Goal: Task Accomplishment & Management: Complete application form

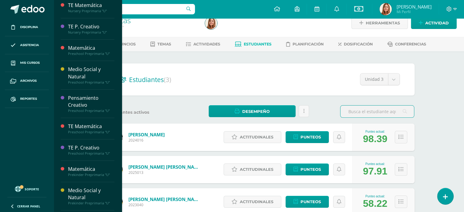
scroll to position [149, 0]
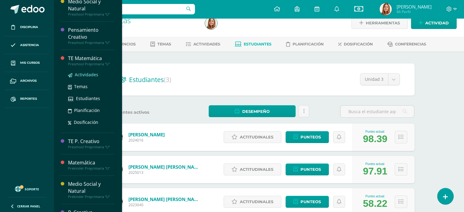
click at [82, 75] on span "Actividades" at bounding box center [87, 75] width 24 height 6
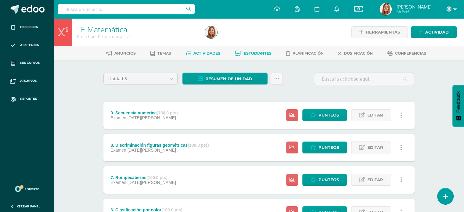
click at [259, 52] on span "Estudiantes" at bounding box center [258, 53] width 28 height 5
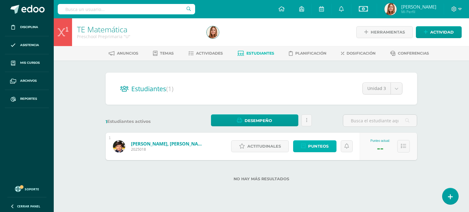
click at [323, 150] on span "Punteos" at bounding box center [318, 146] width 20 height 11
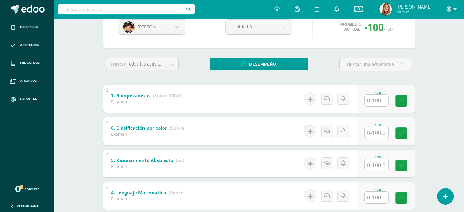
scroll to position [71, 0]
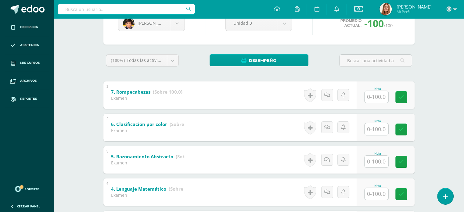
click at [375, 97] on input "text" at bounding box center [377, 97] width 24 height 12
type input "95"
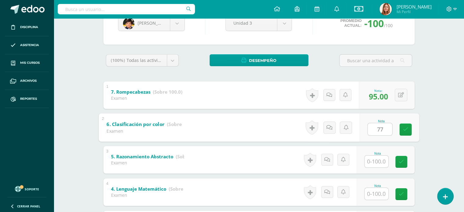
type input "77"
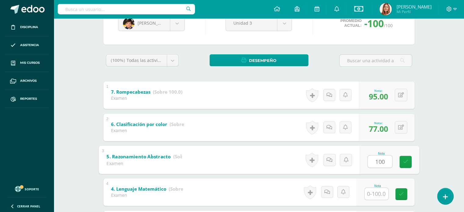
type input "100"
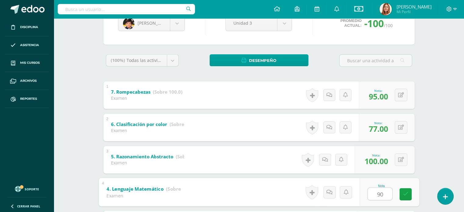
type input "90"
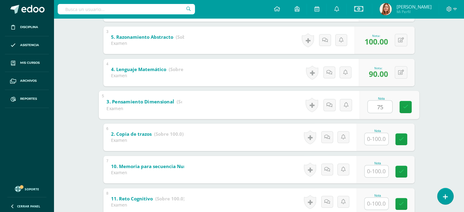
type input "75"
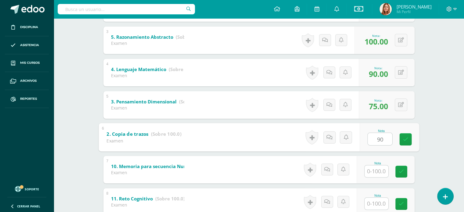
type input "90"
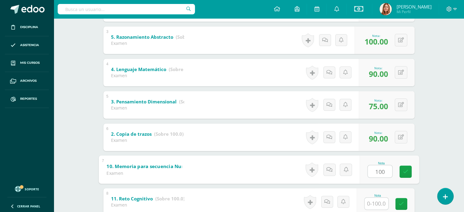
type input "100"
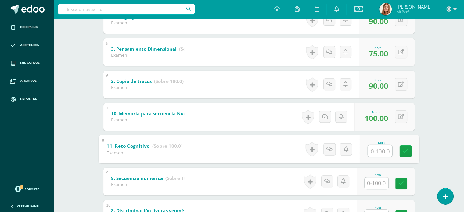
scroll to position [244, 0]
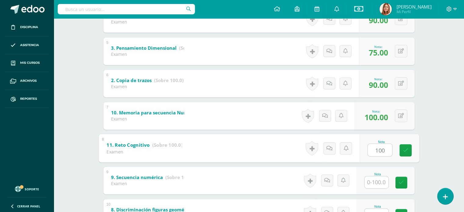
type input "100"
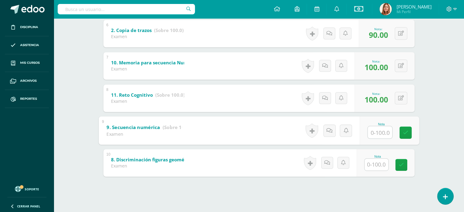
scroll to position [295, 0]
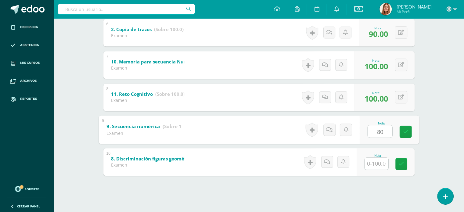
type input "80"
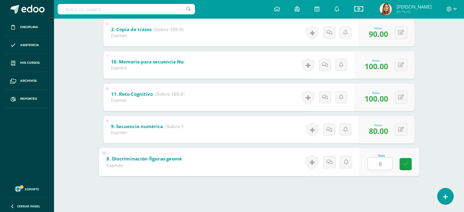
type input "90"
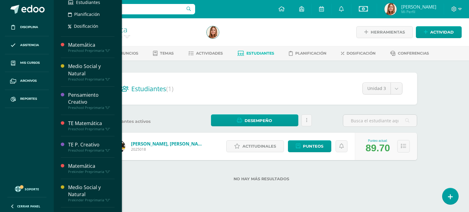
scroll to position [165, 0]
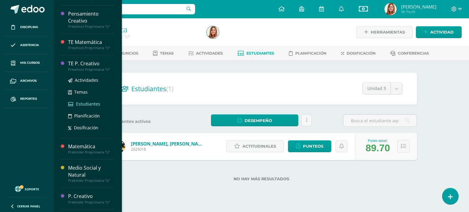
click at [83, 103] on span "Estudiantes" at bounding box center [88, 104] width 24 height 6
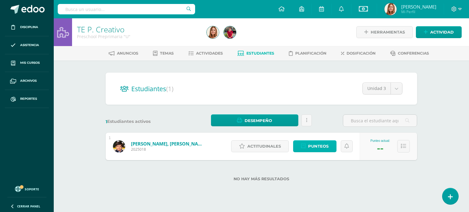
click at [327, 148] on span "Punteos" at bounding box center [318, 146] width 20 height 11
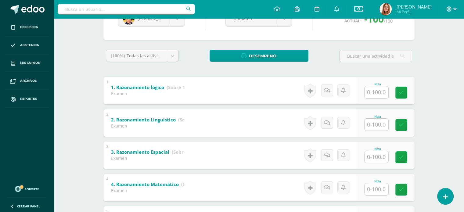
scroll to position [77, 0]
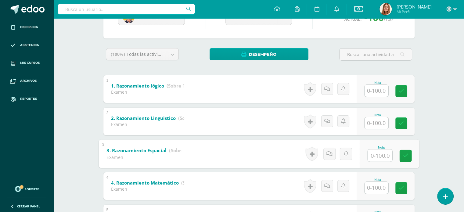
click at [377, 153] on input "text" at bounding box center [380, 155] width 24 height 12
type input "100"
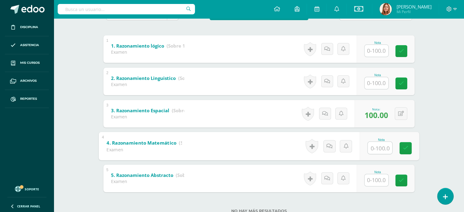
scroll to position [137, 0]
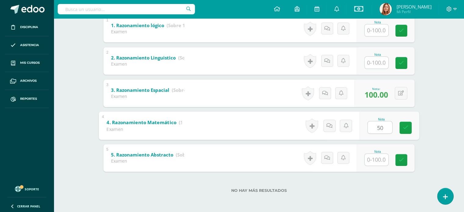
type input "50"
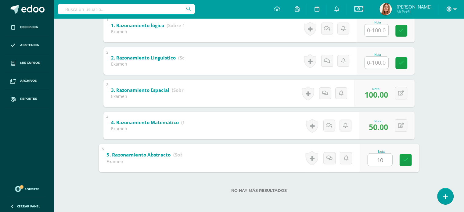
type input "100"
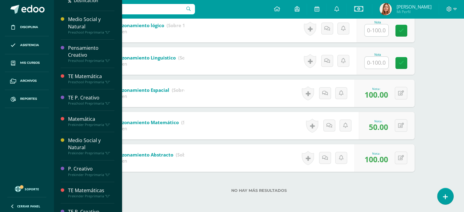
scroll to position [193, 0]
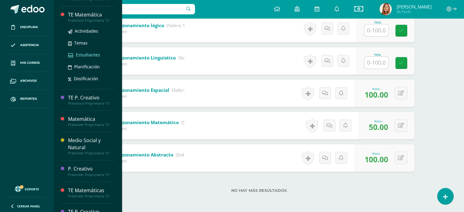
click at [83, 55] on span "Estudiantes" at bounding box center [88, 55] width 24 height 6
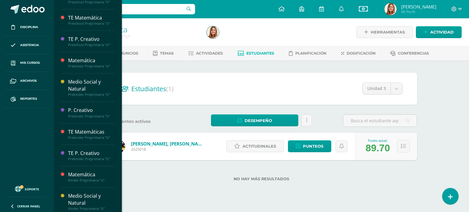
scroll to position [257, 0]
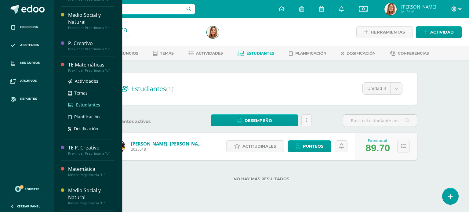
click at [86, 104] on span "Estudiantes" at bounding box center [88, 105] width 24 height 6
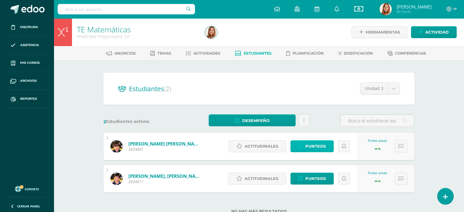
click at [314, 147] on span "Punteos" at bounding box center [316, 146] width 20 height 11
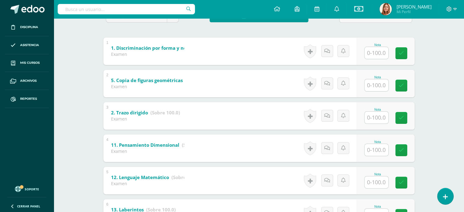
scroll to position [120, 0]
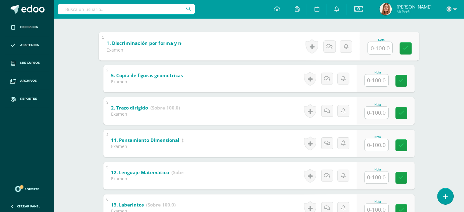
click at [377, 52] on input "text" at bounding box center [380, 48] width 24 height 12
type input "100"
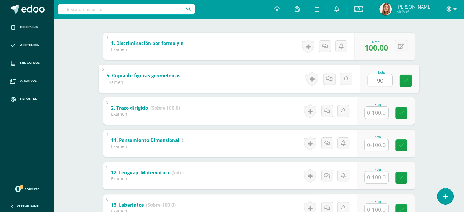
type input "90"
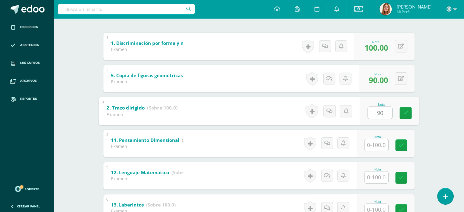
type input "90"
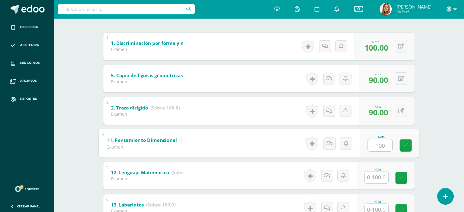
type input "100"
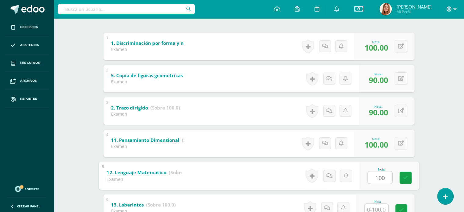
type input "100"
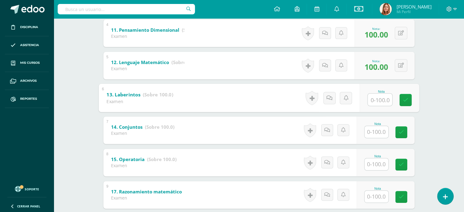
scroll to position [230, 0]
type input "100"
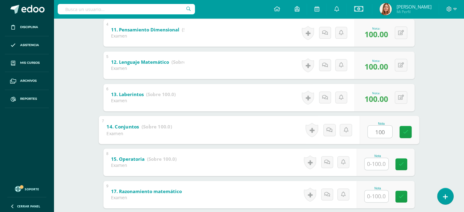
type input "100"
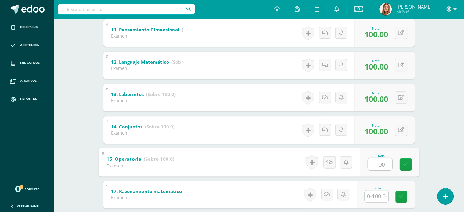
type input "100"
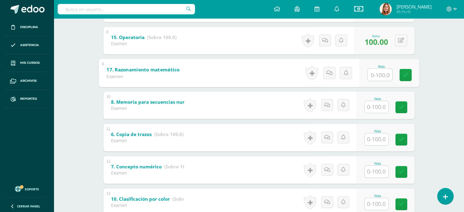
scroll to position [352, 0]
type input "100"
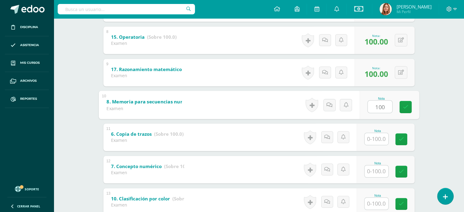
type input "100"
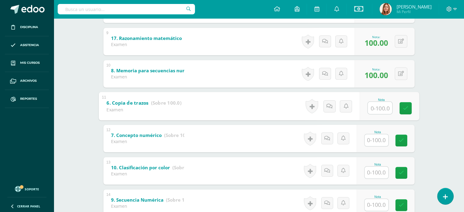
scroll to position [381, 0]
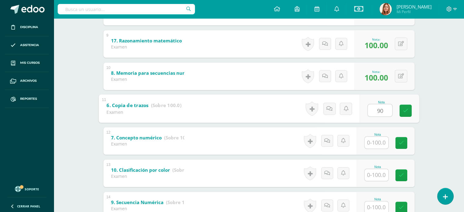
type input "90"
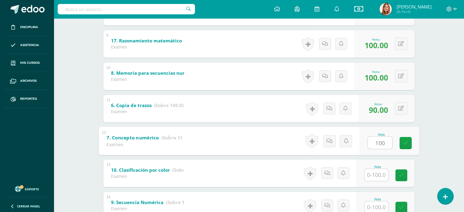
type input "100"
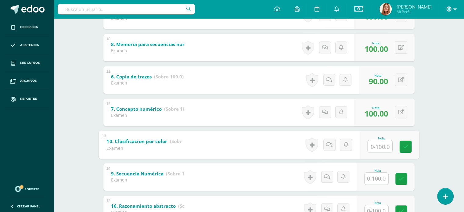
scroll to position [425, 0]
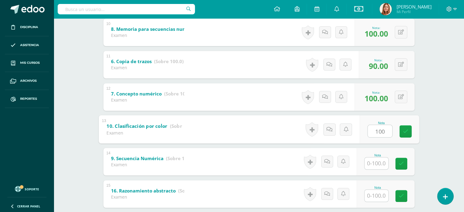
type input "100"
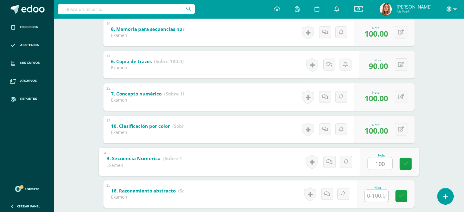
type input "100"
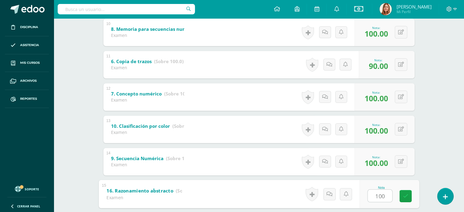
type input "100"
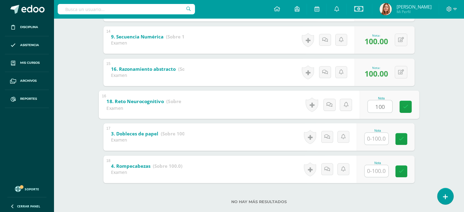
type input "100"
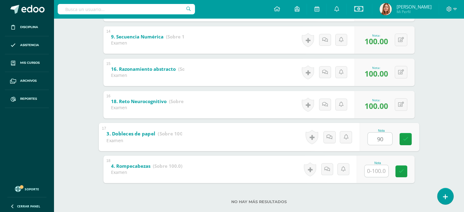
type input "90"
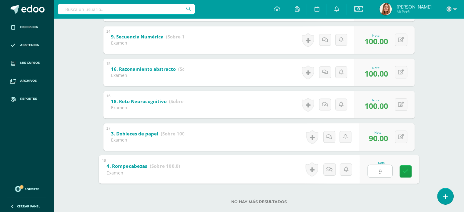
type input "90"
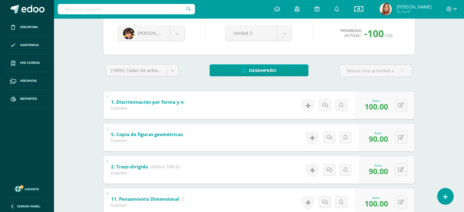
scroll to position [60, 0]
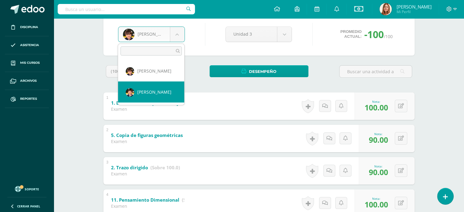
select select "581"
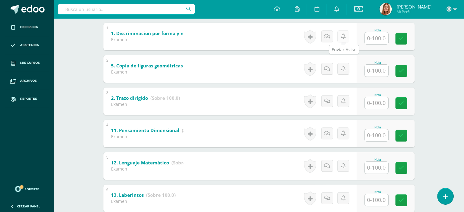
scroll to position [136, 0]
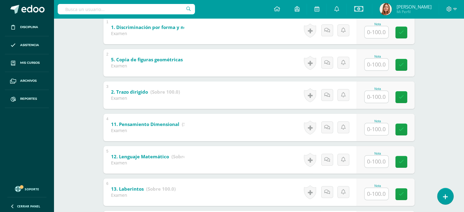
click at [381, 32] on input "text" at bounding box center [377, 32] width 24 height 12
type input "100"
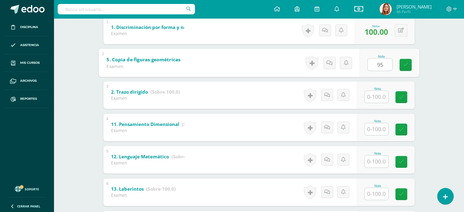
type input "95"
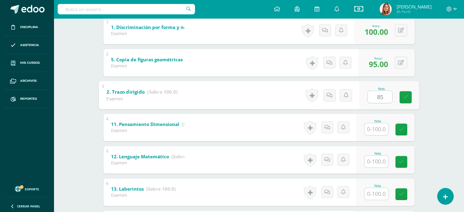
type input "85"
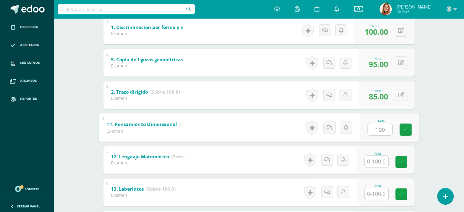
type input "100"
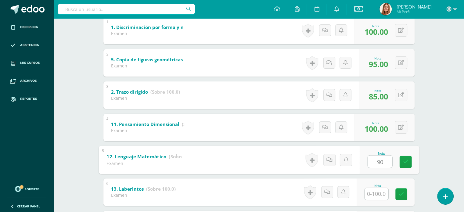
type input "90"
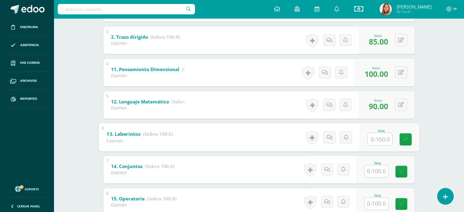
scroll to position [191, 0]
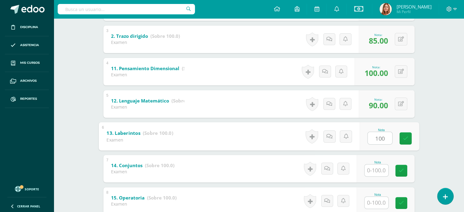
type input "100"
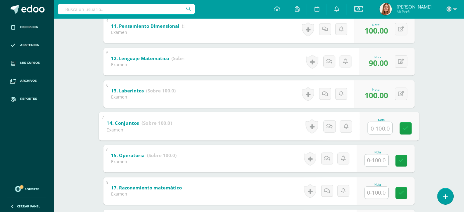
scroll to position [239, 0]
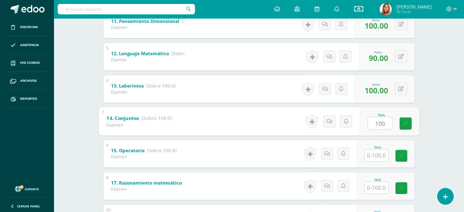
type input "100"
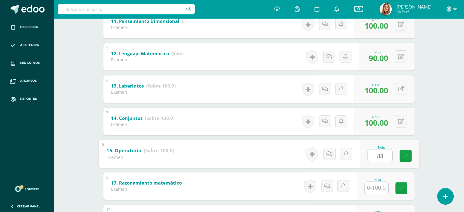
type input "88"
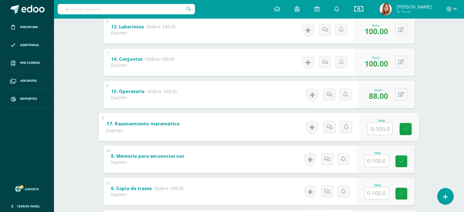
scroll to position [299, 0]
type input "100"
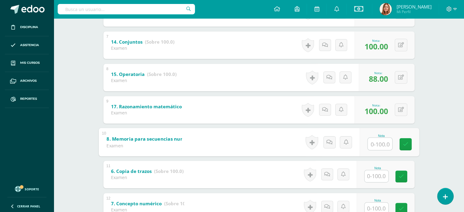
scroll to position [315, 0]
type input "93"
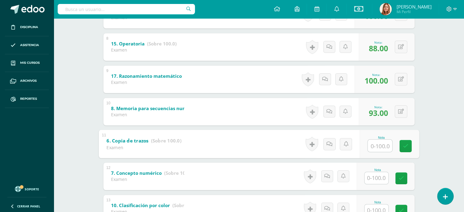
scroll to position [347, 0]
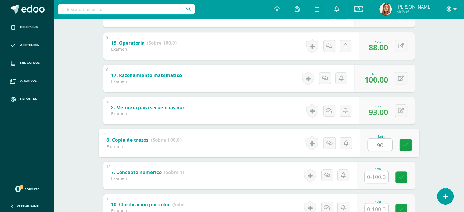
type input "90"
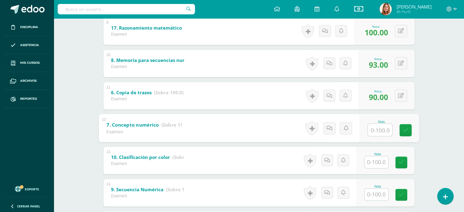
scroll to position [394, 0]
type input "100"
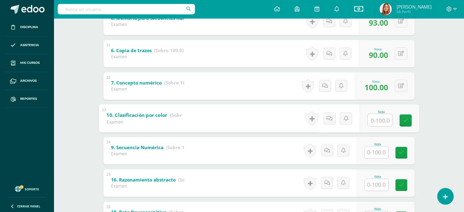
scroll to position [440, 0]
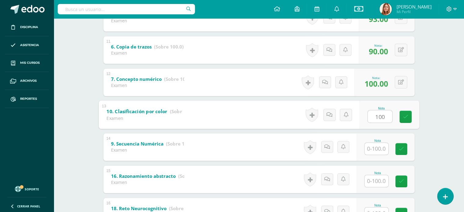
type input "100"
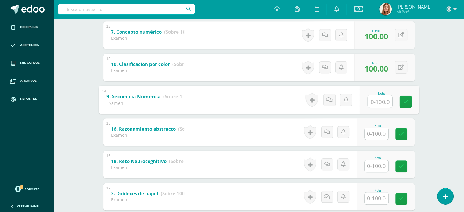
scroll to position [487, 0]
type input "77"
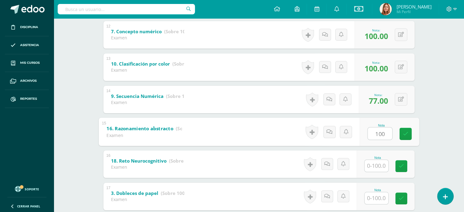
type input "100"
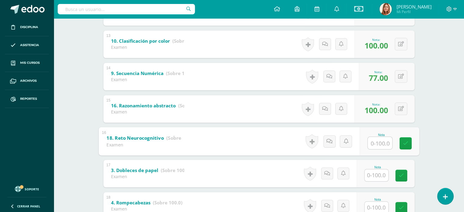
scroll to position [511, 0]
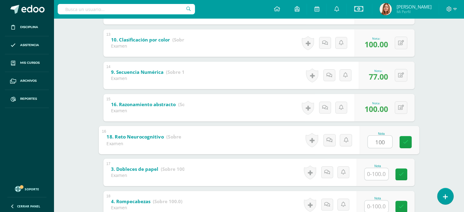
type input "100"
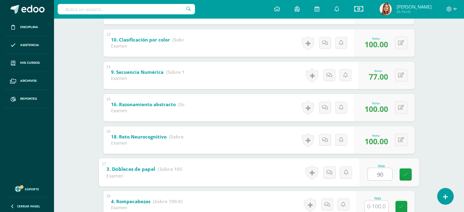
type input "90"
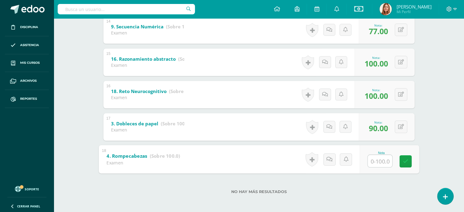
scroll to position [557, 0]
type input "90"
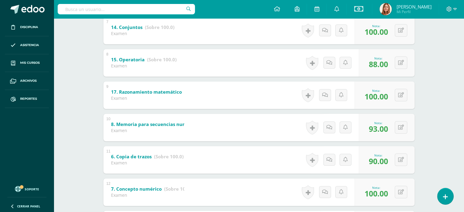
scroll to position [317, 0]
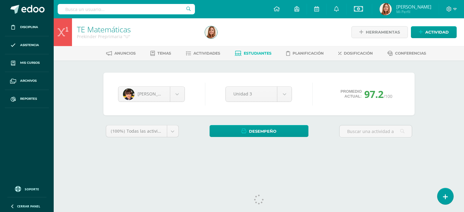
select select "581"
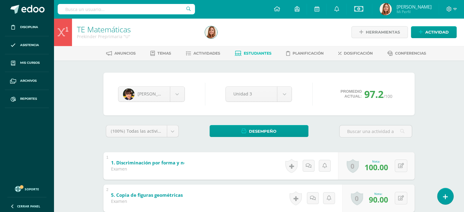
click at [266, 52] on span "Estudiantes" at bounding box center [258, 53] width 28 height 5
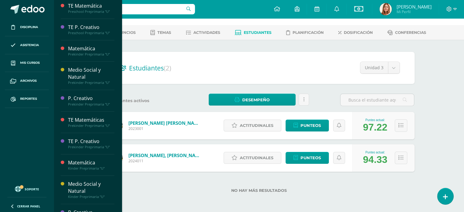
scroll to position [264, 0]
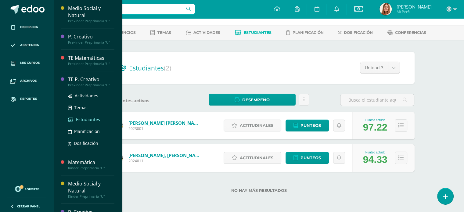
click at [83, 117] on span "Estudiantes" at bounding box center [88, 120] width 24 height 6
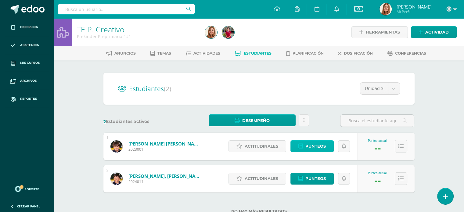
click at [313, 146] on span "Punteos" at bounding box center [316, 146] width 20 height 11
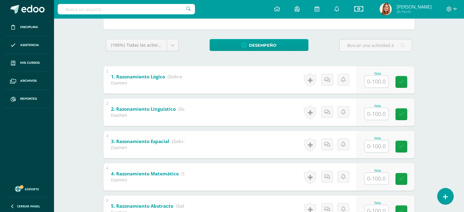
scroll to position [137, 0]
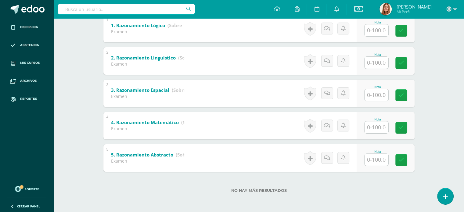
click at [371, 97] on input "text" at bounding box center [377, 95] width 24 height 12
type input "100"
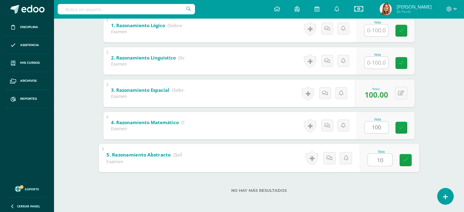
type input "100"
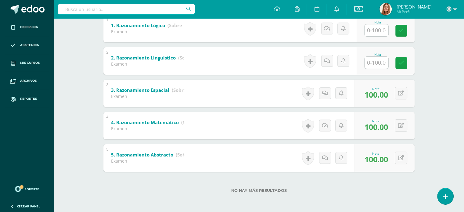
scroll to position [0, 0]
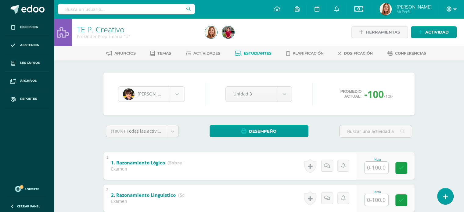
click at [178, 97] on body "Disciplina Asistencia Mis cursos Archivos Reportes Soporte Ayuda Reportar un pr…" at bounding box center [232, 175] width 464 height 350
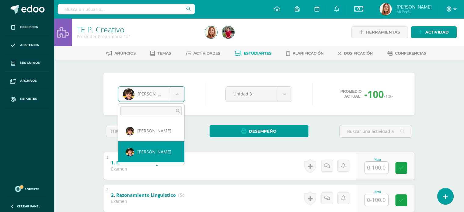
select select "581"
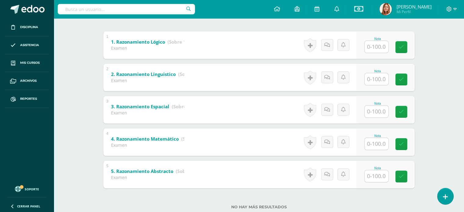
scroll to position [122, 0]
click at [385, 108] on input "text" at bounding box center [377, 111] width 24 height 12
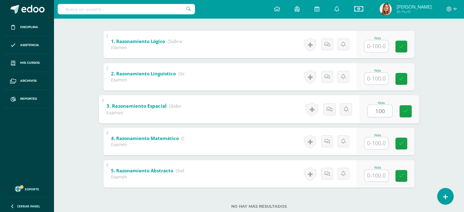
type input "100"
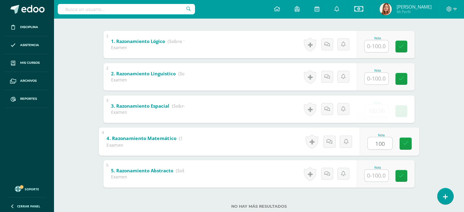
type input "100"
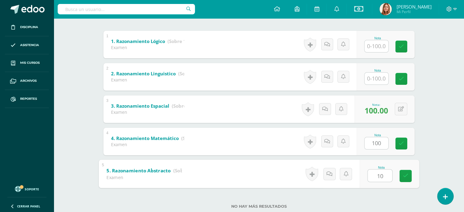
type input "100"
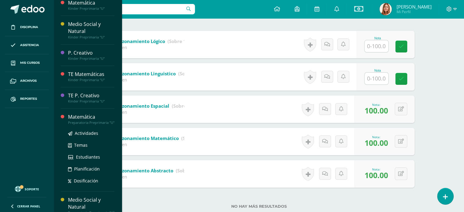
scroll to position [361, 0]
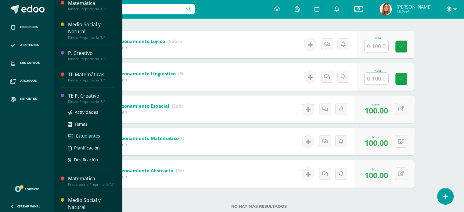
click at [88, 135] on span "Estudiantes" at bounding box center [88, 136] width 24 height 6
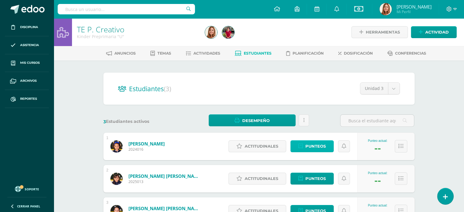
click at [322, 144] on span "Punteos" at bounding box center [316, 146] width 20 height 11
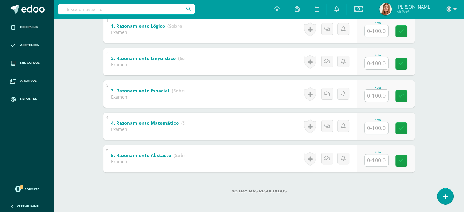
scroll to position [137, 0]
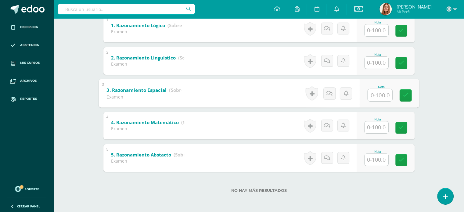
click at [380, 94] on input "text" at bounding box center [380, 95] width 24 height 12
type input "100"
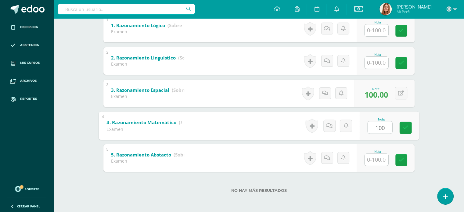
type input "100"
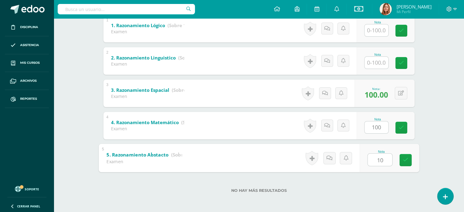
type input "100"
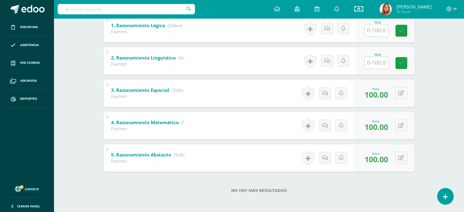
scroll to position [0, 0]
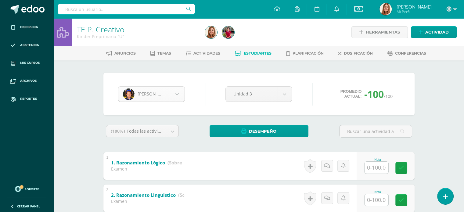
click at [178, 97] on body "Disciplina Asistencia Mis cursos Archivos Reportes Soporte Ayuda Reportar un pr…" at bounding box center [232, 175] width 464 height 350
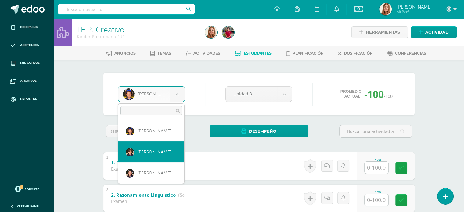
select select "601"
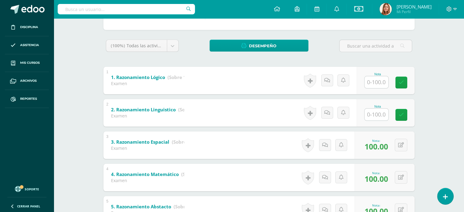
scroll to position [89, 0]
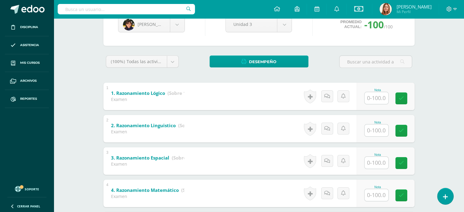
scroll to position [137, 0]
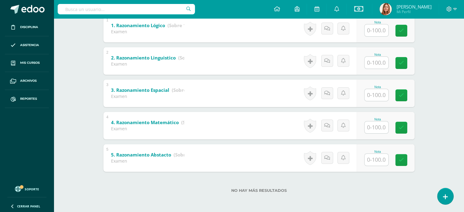
click at [378, 93] on input "text" at bounding box center [377, 95] width 24 height 12
type input "100"
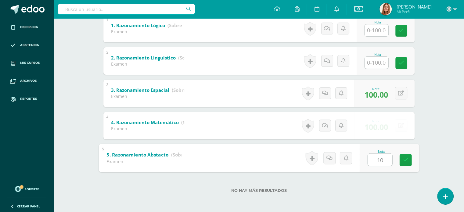
type input "100"
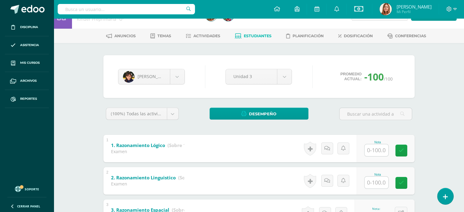
scroll to position [17, 0]
click at [185, 81] on div "Paula Pérez Camila Méndez Paula Pérez Sara Rashid" at bounding box center [152, 77] width 72 height 16
click at [179, 75] on body "Disciplina Asistencia Mis cursos Archivos Reportes Soporte Ayuda Reportar un pr…" at bounding box center [232, 158] width 464 height 350
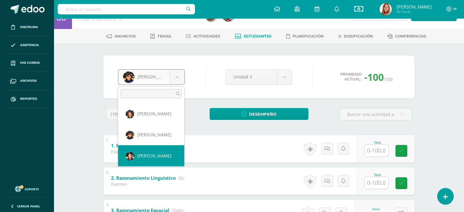
select select "568"
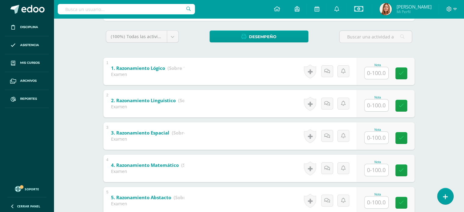
scroll to position [117, 0]
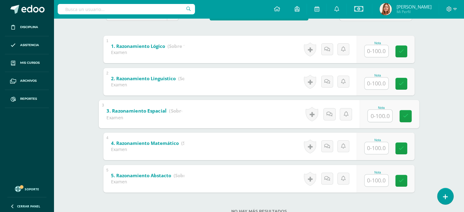
click at [379, 117] on input "text" at bounding box center [380, 116] width 24 height 12
type input "80"
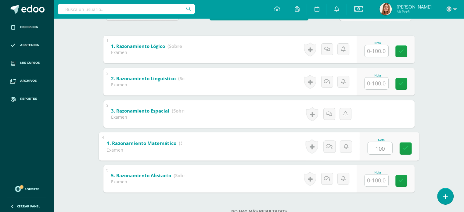
type input "100"
click at [398, 149] on div "0 Logros Logros obtenidos Aún no hay logros agregados Nota: 100.00" at bounding box center [389, 146] width 62 height 28
click at [399, 140] on button at bounding box center [405, 146] width 13 height 13
type input "20"
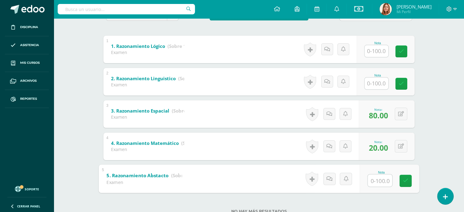
click at [386, 185] on input "text" at bounding box center [380, 180] width 24 height 12
type input "100"
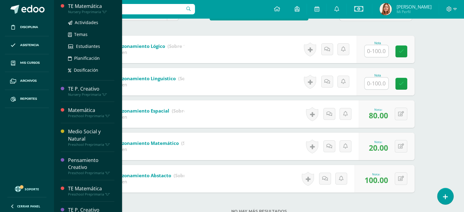
scroll to position [82, 0]
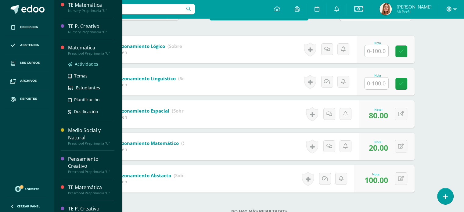
click at [85, 63] on span "Actividades" at bounding box center [87, 64] width 24 height 6
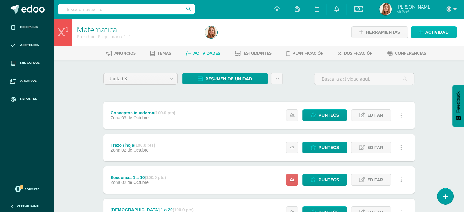
click at [439, 31] on span "Actividad" at bounding box center [438, 32] width 24 height 11
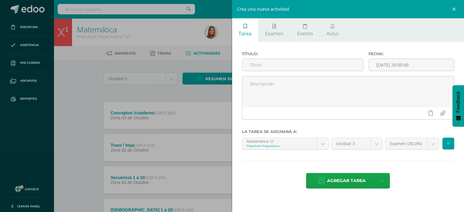
click at [276, 58] on div "Título:" at bounding box center [303, 64] width 127 height 24
click at [265, 65] on input "text" at bounding box center [303, 65] width 122 height 12
drag, startPoint x: 305, startPoint y: 67, endPoint x: 244, endPoint y: 66, distance: 61.1
click at [244, 66] on input "Diagnósticos III Unidad" at bounding box center [303, 65] width 122 height 12
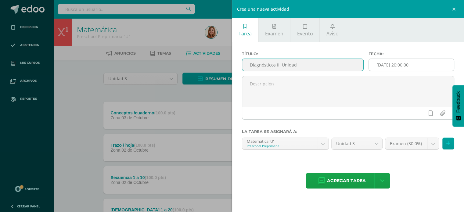
type input "Diagnósticos III Unidad"
click at [434, 62] on input "[DATE] 20:00:00" at bounding box center [411, 65] width 85 height 12
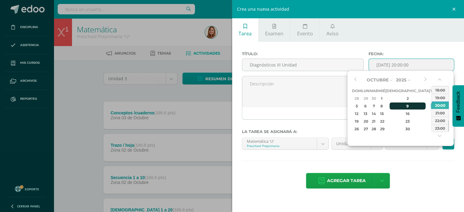
click at [400, 105] on div "9" at bounding box center [408, 106] width 36 height 7
type input "2025-10-09 20:00"
click at [423, 180] on div "Agregar tarea Agregar tarea y ocultar" at bounding box center [348, 181] width 213 height 17
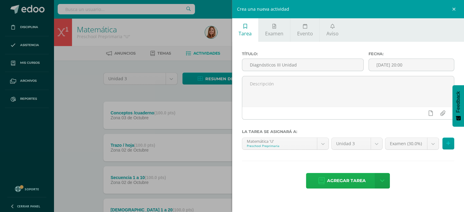
click at [353, 182] on span "Agregar tarea" at bounding box center [346, 180] width 39 height 15
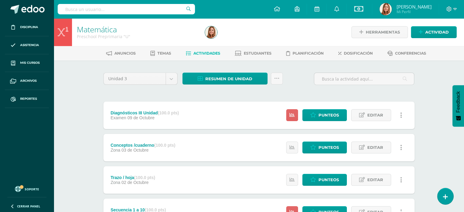
click at [403, 114] on link at bounding box center [402, 115] width 12 height 12
click at [390, 154] on link "Eliminar" at bounding box center [390, 153] width 63 height 9
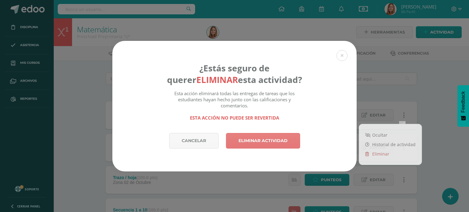
click at [287, 142] on link "Eliminar actividad" at bounding box center [263, 141] width 74 height 16
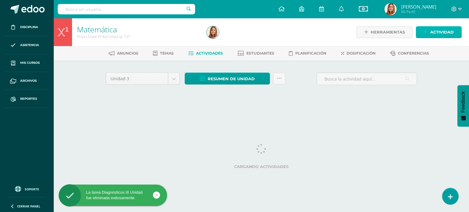
click at [434, 32] on span "Actividad" at bounding box center [442, 32] width 24 height 11
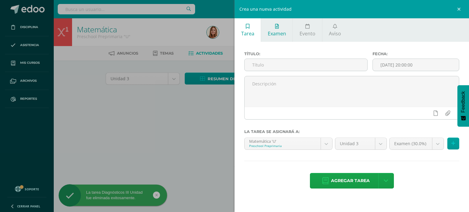
click at [284, 37] on link "Examen" at bounding box center [276, 30] width 31 height 24
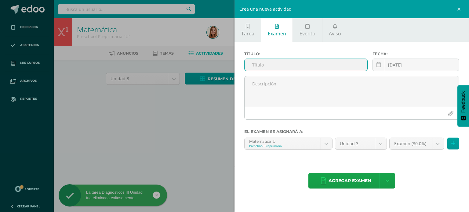
click at [285, 60] on input "text" at bounding box center [306, 65] width 123 height 12
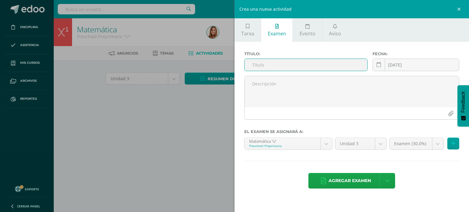
paste input "Diagnósticos III Unidad"
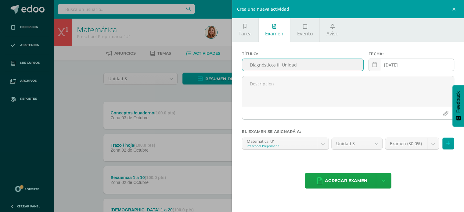
type input "Diagnósticos III Unidad"
click at [437, 65] on div "2025-10-11 October, 2025 Mo Tu We Th Fr Sa Su 29 30 1 2 3 4 5 6 7 8 9 10 11 12 …" at bounding box center [412, 67] width 86 height 17
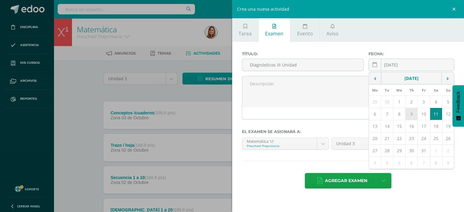
click at [412, 112] on td "9" at bounding box center [412, 114] width 12 height 12
type input "2025-10-09"
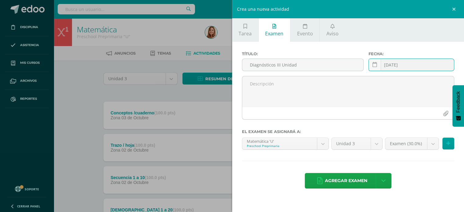
click at [424, 189] on div "Agregar examen Agregar examen y ocultar" at bounding box center [348, 181] width 213 height 17
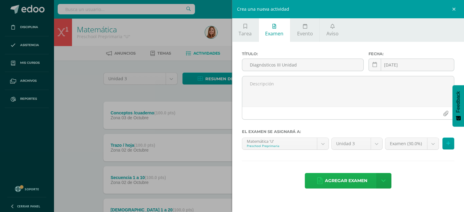
click at [361, 179] on span "Agregar examen" at bounding box center [346, 180] width 42 height 15
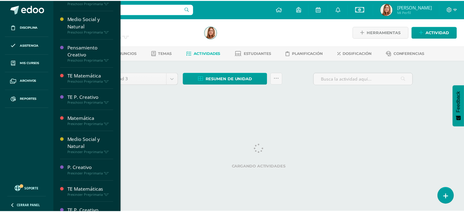
scroll to position [215, 0]
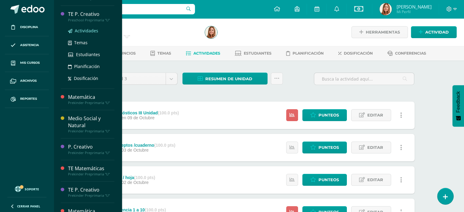
click at [82, 31] on span "Actividades" at bounding box center [87, 31] width 24 height 6
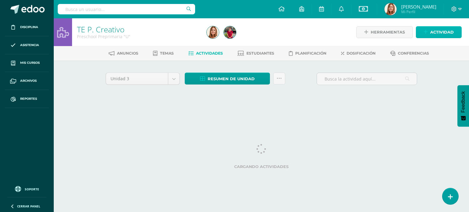
click at [443, 30] on span "Actividad" at bounding box center [442, 32] width 24 height 11
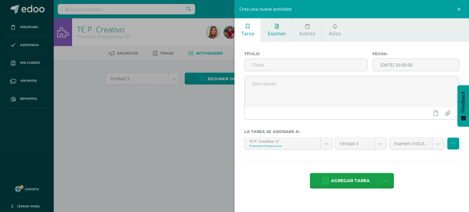
click at [281, 31] on span "Examen" at bounding box center [277, 33] width 18 height 7
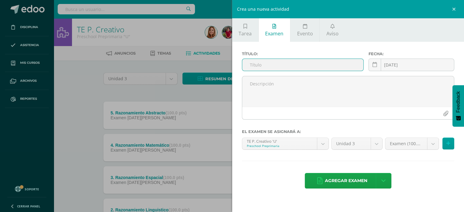
click at [282, 64] on input "text" at bounding box center [303, 65] width 122 height 12
paste input "Diagnósticos III Unidad"
type input "Diagnósticos III Unidad"
click at [412, 65] on div "[DATE] October, 2025 Mo Tu We Th Fr Sa Su 29 30 1 2 3 4 5 6 7 8 9 10 11 12 13 1…" at bounding box center [412, 67] width 86 height 17
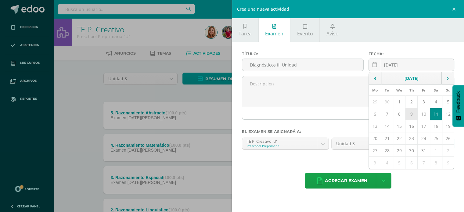
click at [415, 114] on td "9" at bounding box center [412, 114] width 12 height 12
type input "[DATE]"
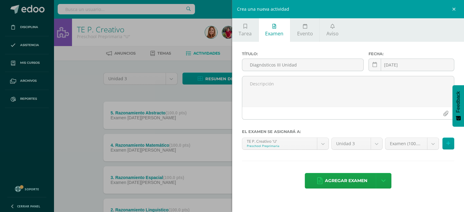
click at [429, 177] on div "Agregar examen Agregar examen y ocultar" at bounding box center [348, 181] width 213 height 17
click at [363, 179] on span "Agregar examen" at bounding box center [346, 180] width 42 height 15
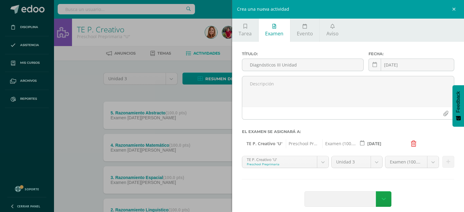
click at [363, 179] on hr at bounding box center [348, 179] width 213 height 1
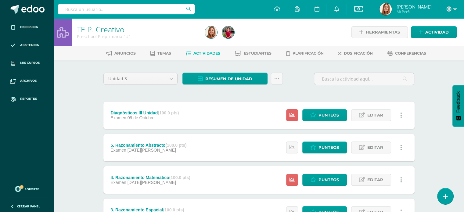
click at [403, 116] on link at bounding box center [402, 115] width 12 height 12
click at [390, 155] on link "Eliminar" at bounding box center [390, 153] width 63 height 9
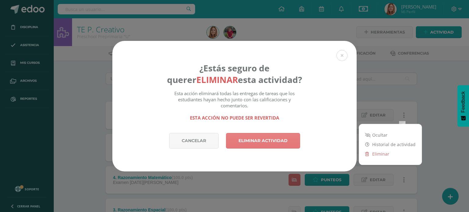
click at [280, 139] on link "Eliminar actividad" at bounding box center [263, 141] width 74 height 16
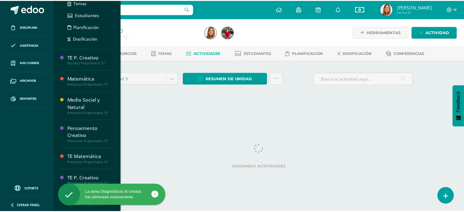
scroll to position [112, 0]
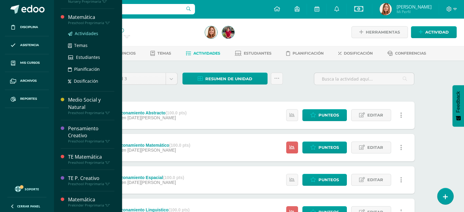
click at [84, 35] on span "Actividades" at bounding box center [87, 34] width 24 height 6
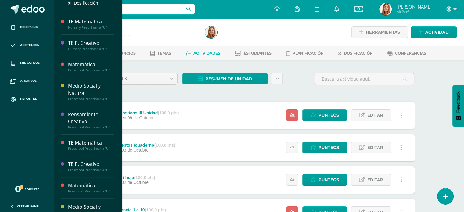
scroll to position [127, 0]
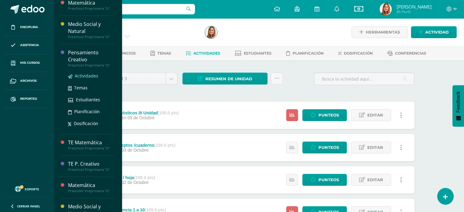
click at [87, 77] on span "Actividades" at bounding box center [87, 76] width 24 height 6
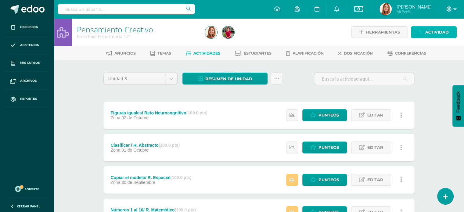
click at [449, 31] on span "Actividad" at bounding box center [438, 32] width 24 height 11
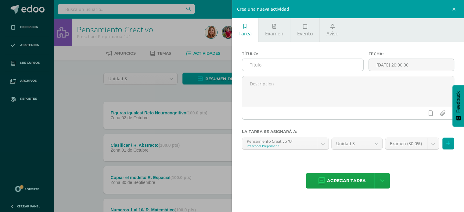
click at [321, 64] on input "text" at bounding box center [303, 65] width 122 height 12
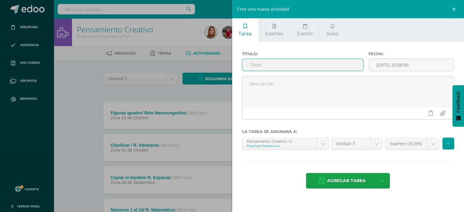
paste input "Diagnósticos III Unidad"
type input "Diagnósticos III Unidad"
click at [439, 64] on input "[DATE] 20:00:00" at bounding box center [411, 65] width 85 height 12
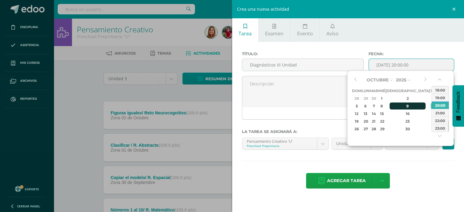
click at [401, 106] on div "9" at bounding box center [408, 106] width 36 height 7
type input "2025-10-09 20:00"
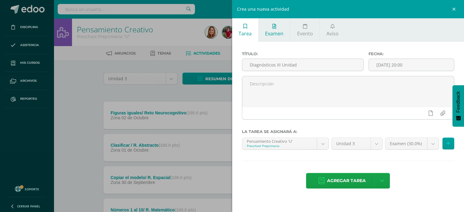
click at [277, 30] on link "Examen" at bounding box center [274, 30] width 31 height 24
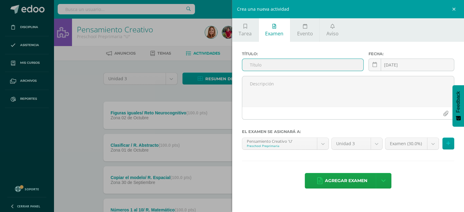
click at [286, 62] on input "text" at bounding box center [303, 65] width 122 height 12
paste input "Diagnósticos III Unidad"
type input "Diagnósticos III Unidad"
click at [416, 63] on input "[DATE]" at bounding box center [411, 65] width 85 height 12
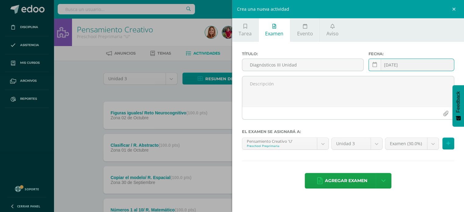
click at [410, 66] on input "[DATE]" at bounding box center [411, 65] width 85 height 12
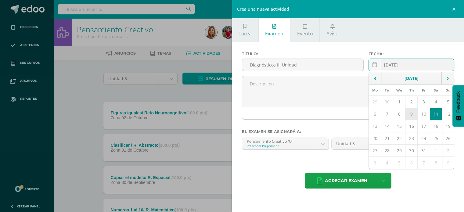
click at [414, 113] on td "9" at bounding box center [412, 114] width 12 height 12
type input "[DATE]"
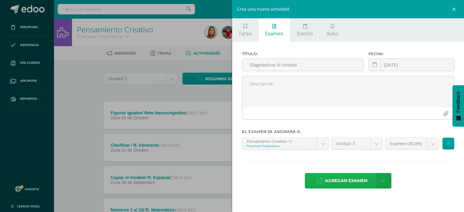
click at [365, 179] on span "Agregar examen" at bounding box center [346, 180] width 42 height 15
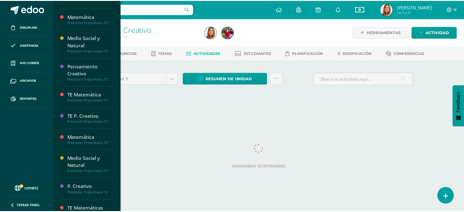
scroll to position [180, 0]
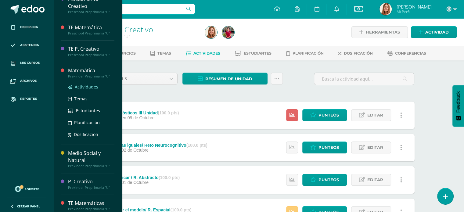
click at [89, 86] on span "Actividades" at bounding box center [87, 87] width 24 height 6
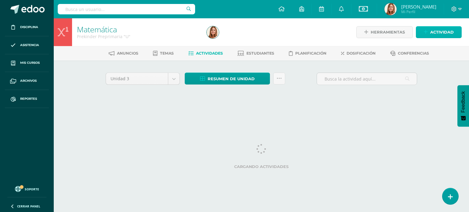
click at [446, 31] on span "Actividad" at bounding box center [442, 32] width 24 height 11
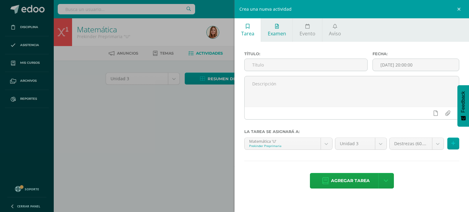
click at [274, 31] on span "Examen" at bounding box center [277, 33] width 18 height 7
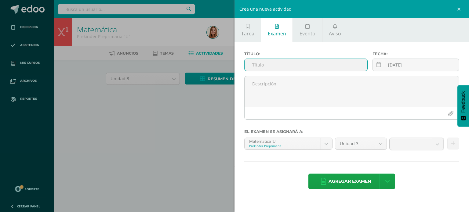
click at [279, 61] on input "text" at bounding box center [306, 65] width 123 height 12
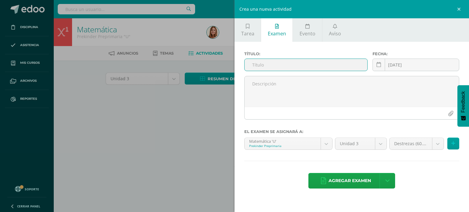
paste input "Diagnósticos III Unidad"
type input "Diagnósticos III Unidad"
click at [435, 67] on div "[DATE] October, 2025 Mo Tu We Th Fr Sa Su 29 30 1 2 3 4 5 6 7 8 9 10 11 12 13 1…" at bounding box center [415, 67] width 87 height 17
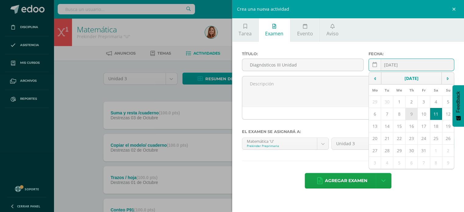
click at [412, 114] on td "9" at bounding box center [412, 114] width 12 height 12
type input "[DATE]"
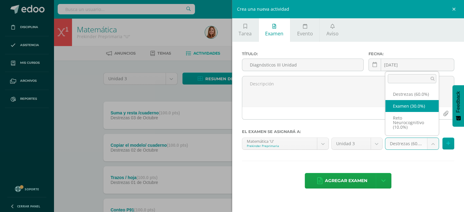
select select "204265"
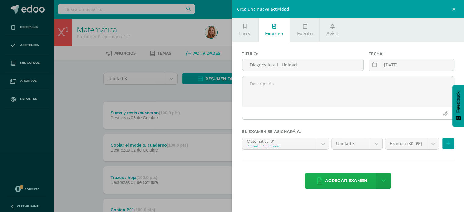
click at [347, 180] on span "Agregar examen" at bounding box center [346, 180] width 42 height 15
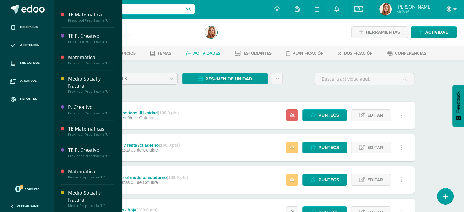
scroll to position [255, 0]
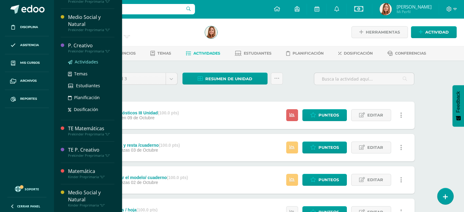
click at [82, 61] on span "Actividades" at bounding box center [87, 62] width 24 height 6
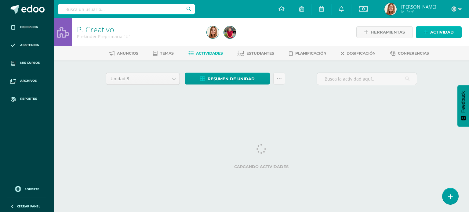
click at [443, 32] on span "Actividad" at bounding box center [442, 32] width 24 height 11
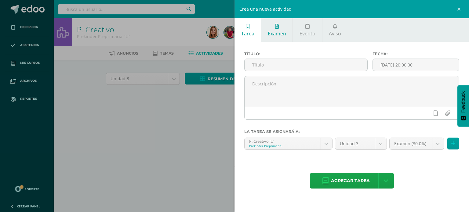
click at [284, 26] on link "Examen" at bounding box center [276, 30] width 31 height 24
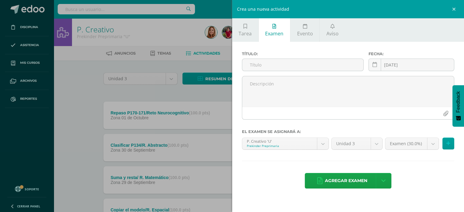
click at [277, 58] on div "Título:" at bounding box center [303, 64] width 127 height 24
click at [271, 63] on input "text" at bounding box center [303, 65] width 122 height 12
paste input "Diagnósticos III Unidad"
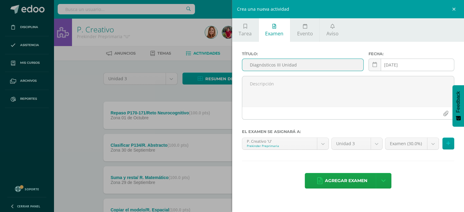
type input "Diagnósticos III Unidad"
click at [416, 59] on div "[DATE]" at bounding box center [412, 65] width 86 height 13
click at [415, 65] on div "2025-10-11 October, 2025 Mo Tu We Th Fr Sa Su 29 30 1 2 3 4 5 6 7 8 9 10 11 12 …" at bounding box center [412, 67] width 86 height 17
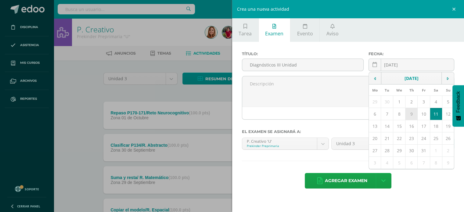
click at [414, 112] on td "9" at bounding box center [412, 114] width 12 height 12
type input "[DATE]"
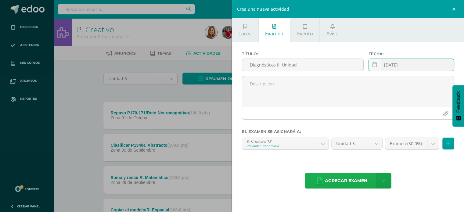
click at [355, 180] on span "Agregar examen" at bounding box center [346, 180] width 42 height 15
